Goal: Information Seeking & Learning: Learn about a topic

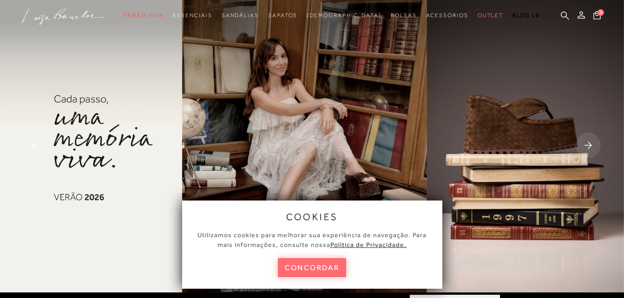
drag, startPoint x: 0, startPoint y: 0, endPoint x: 313, endPoint y: 267, distance: 411.4
click at [313, 267] on button "concordar" at bounding box center [312, 267] width 69 height 19
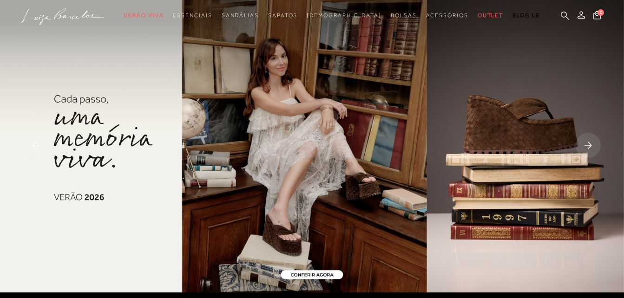
click at [594, 146] on rect at bounding box center [587, 145] width 25 height 25
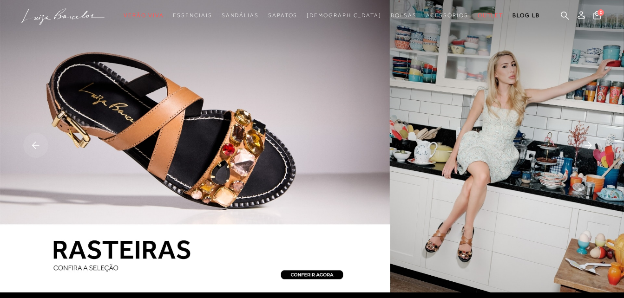
click at [594, 146] on rect at bounding box center [587, 145] width 25 height 25
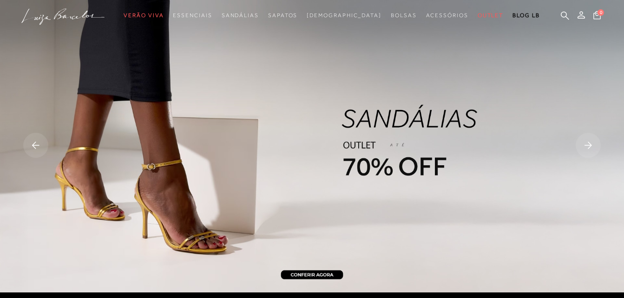
click at [594, 146] on rect at bounding box center [587, 145] width 25 height 25
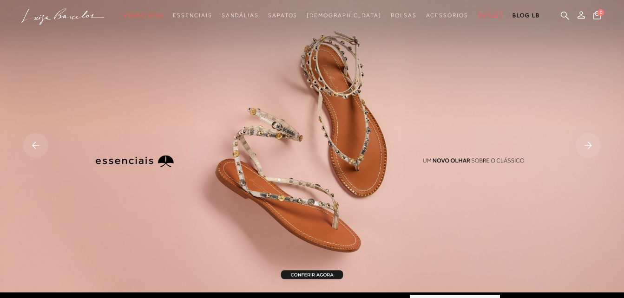
click at [590, 143] on rect at bounding box center [587, 145] width 25 height 25
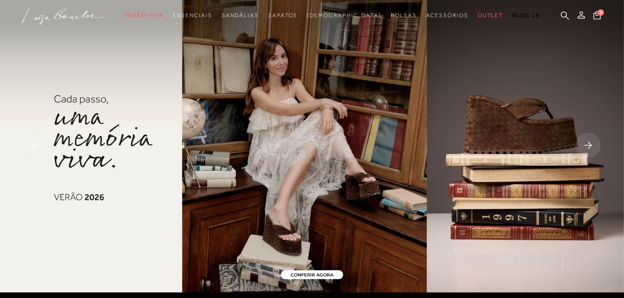
click at [142, 138] on img at bounding box center [312, 146] width 624 height 293
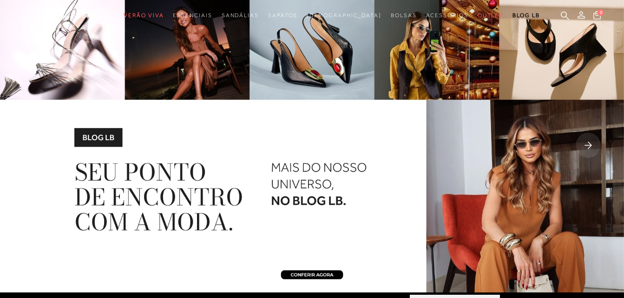
click at [350, 140] on img at bounding box center [312, 146] width 624 height 293
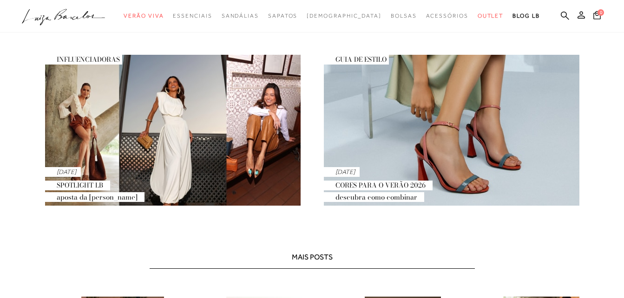
scroll to position [210, 0]
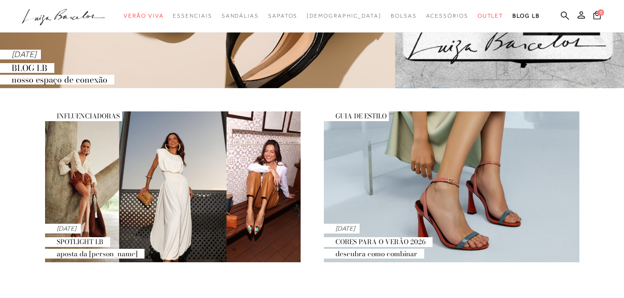
click at [194, 198] on img at bounding box center [172, 186] width 255 height 151
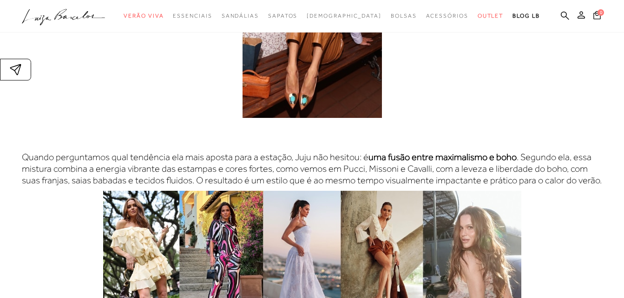
scroll to position [511, 0]
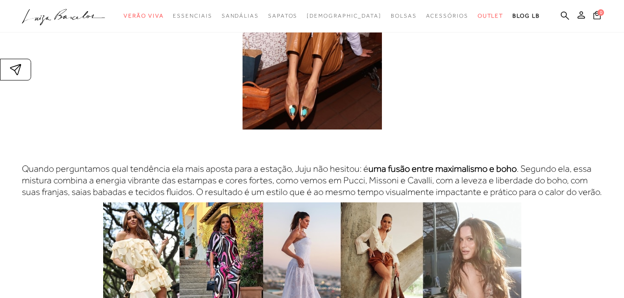
click at [296, 76] on img at bounding box center [311, 37] width 139 height 186
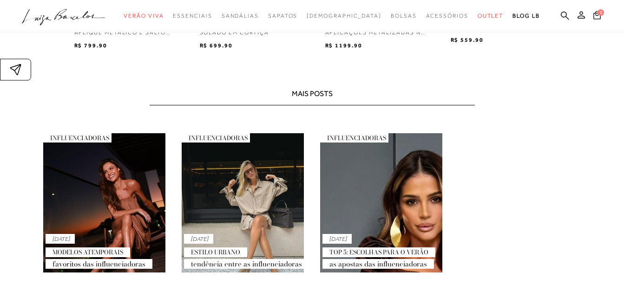
scroll to position [1532, 0]
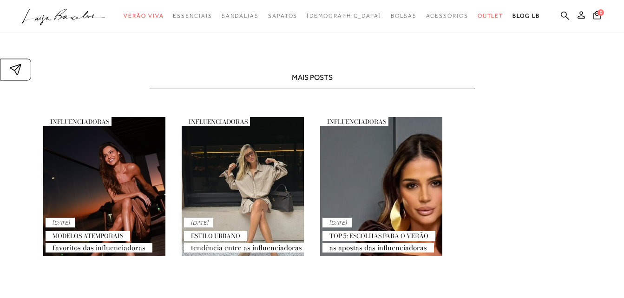
click at [101, 178] on link "INFLUENCIADORAS [DATE] MODELOS ATEMPORAIS Favoritos das influenciadoras" at bounding box center [104, 186] width 122 height 139
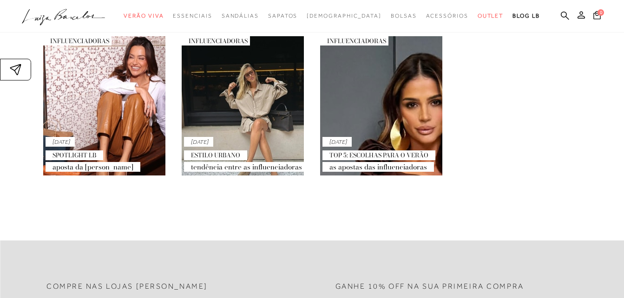
scroll to position [2368, 0]
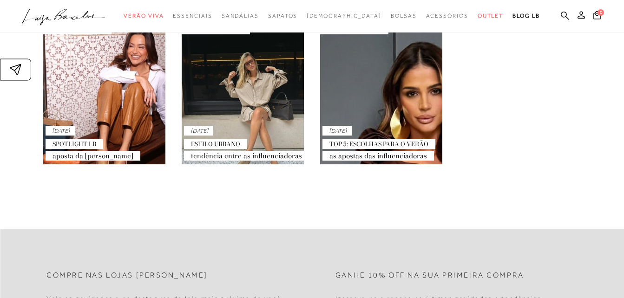
click at [267, 101] on link "INFLUENCIADORAS [DATE] ESTILO URBANO Tendência entre as influenciadoras" at bounding box center [243, 94] width 122 height 139
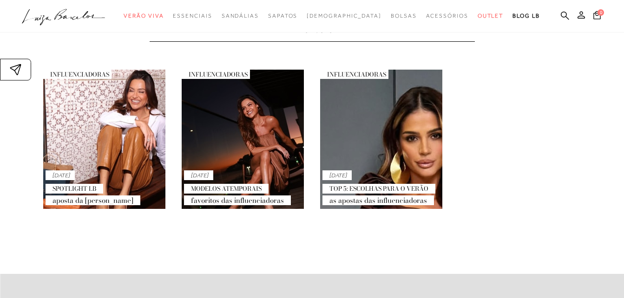
scroll to position [2006, 0]
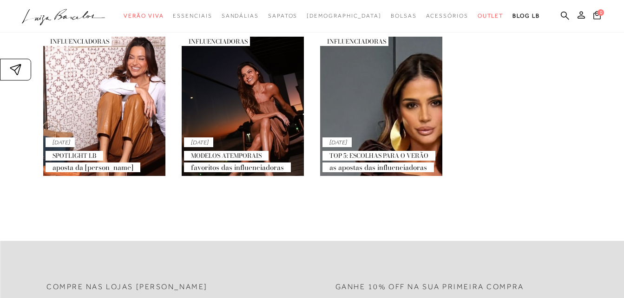
click at [359, 111] on link "INFLUENCIADORAS [DATE] TOP 5: ESCOLHAS PARA O VERÃO As apostas das influenciado…" at bounding box center [381, 106] width 122 height 139
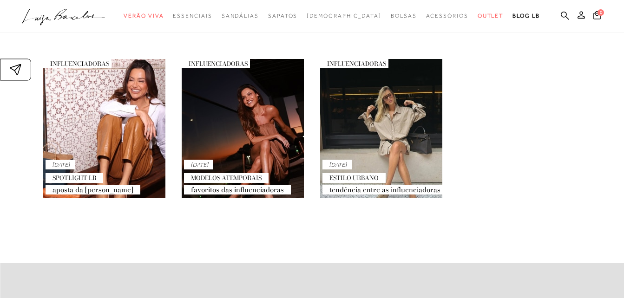
scroll to position [3204, 0]
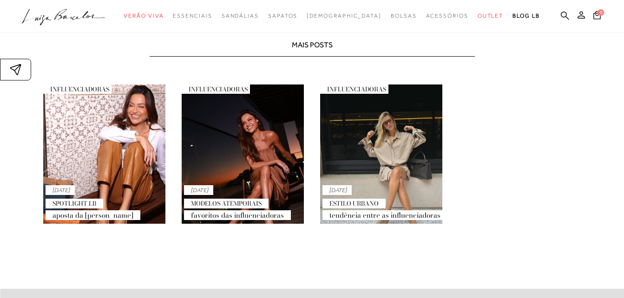
click at [121, 142] on link "INFLUENCIADORAS [DATE] SPOTLIGHT LB Aposta da [PERSON_NAME]" at bounding box center [104, 154] width 122 height 139
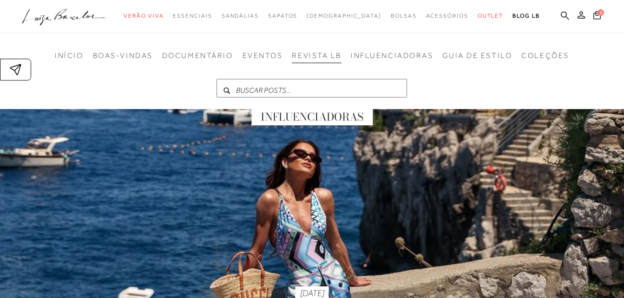
click at [311, 58] on span "REVISTA LB" at bounding box center [317, 56] width 50 height 8
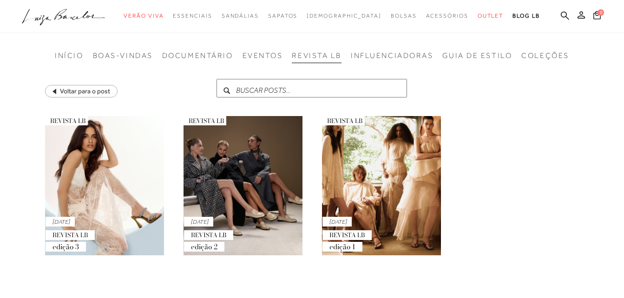
click at [117, 169] on link "REVISTA LB [DATE] REVISTA LB edição 3" at bounding box center [104, 185] width 122 height 139
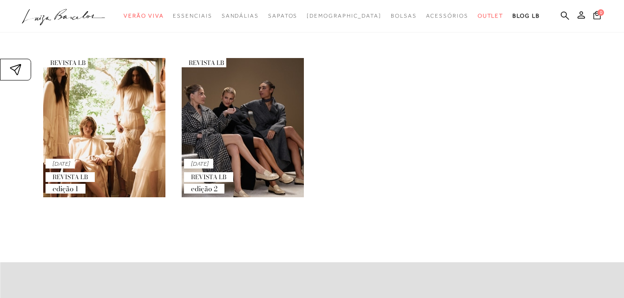
scroll to position [511, 0]
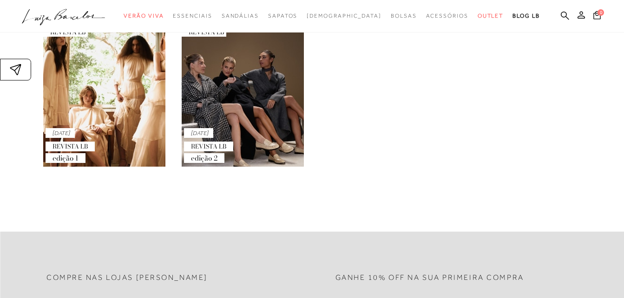
click at [120, 124] on link "REVISTA LB [DATE] REVISTA LB edição 1" at bounding box center [104, 96] width 122 height 139
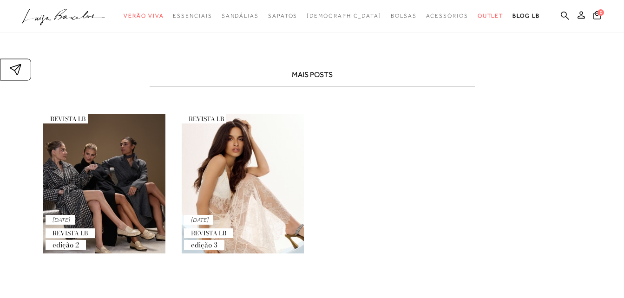
scroll to position [464, 0]
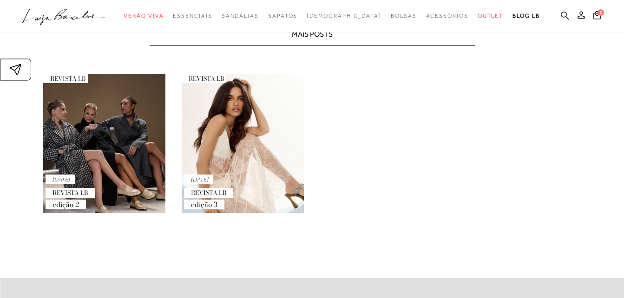
click at [96, 142] on link "REVISTA LB [DATE] REVISTA LB edição 2" at bounding box center [104, 143] width 122 height 139
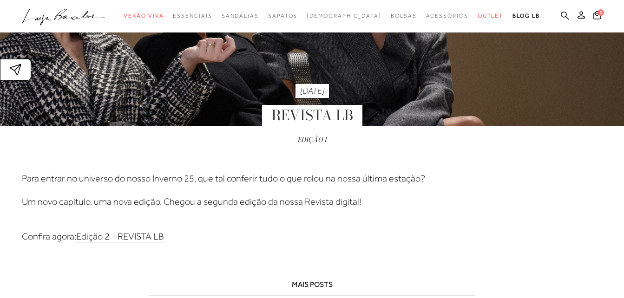
scroll to position [232, 0]
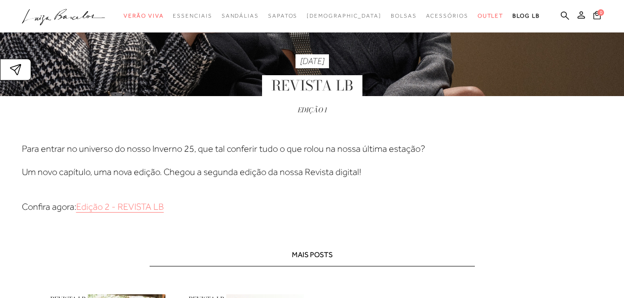
click at [129, 212] on link "Edição 2 - REVISTA LB" at bounding box center [120, 207] width 88 height 10
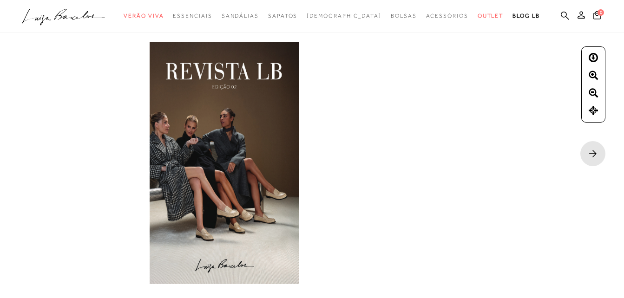
click at [597, 154] on rect at bounding box center [592, 153] width 25 height 25
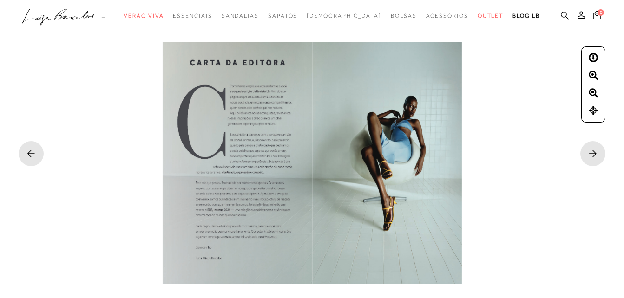
click at [597, 154] on rect at bounding box center [592, 153] width 25 height 25
